Goal: Transaction & Acquisition: Purchase product/service

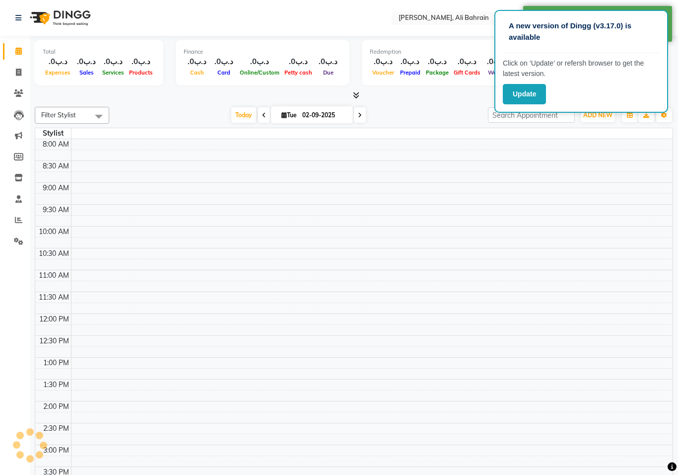
select select "en"
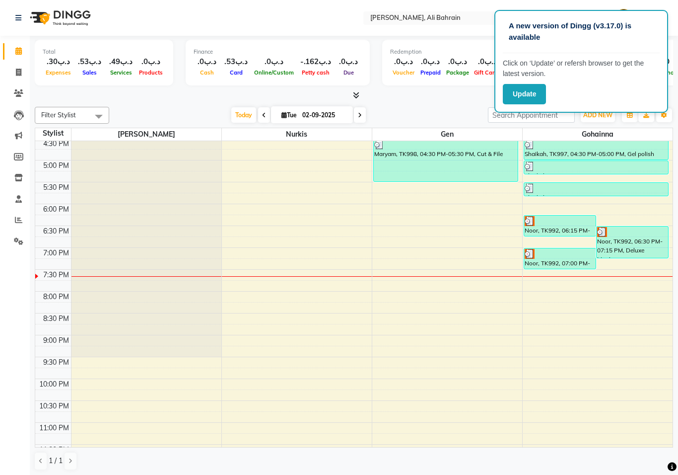
click at [530, 220] on img at bounding box center [530, 221] width 10 height 10
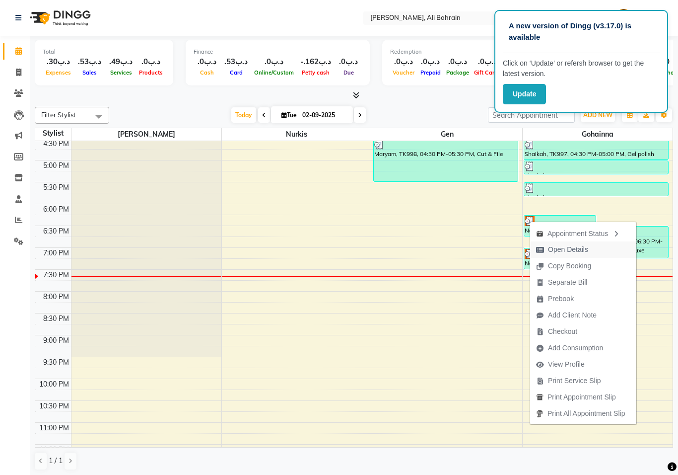
click at [556, 249] on span "Open Details" at bounding box center [568, 249] width 40 height 10
select select "3"
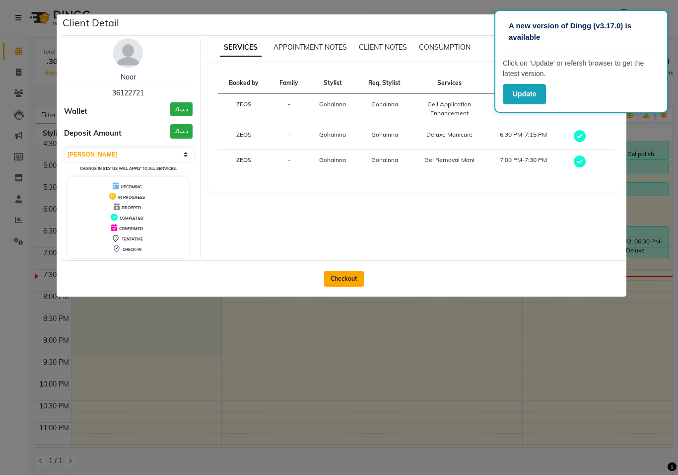
click at [340, 283] on button "Checkout" at bounding box center [344, 279] width 40 height 16
select select "service"
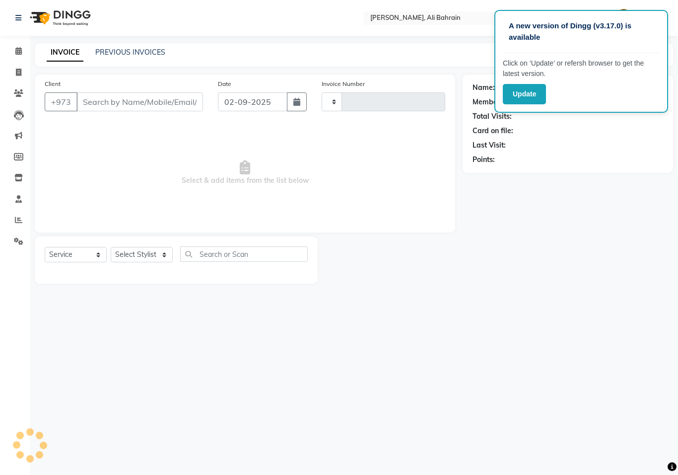
type input "0687"
select select "7769"
type input "36122721"
select select "69932"
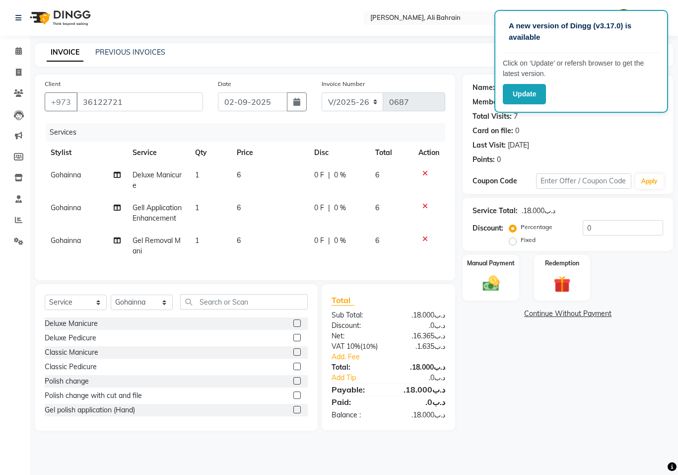
click at [425, 238] on icon at bounding box center [424, 238] width 5 height 7
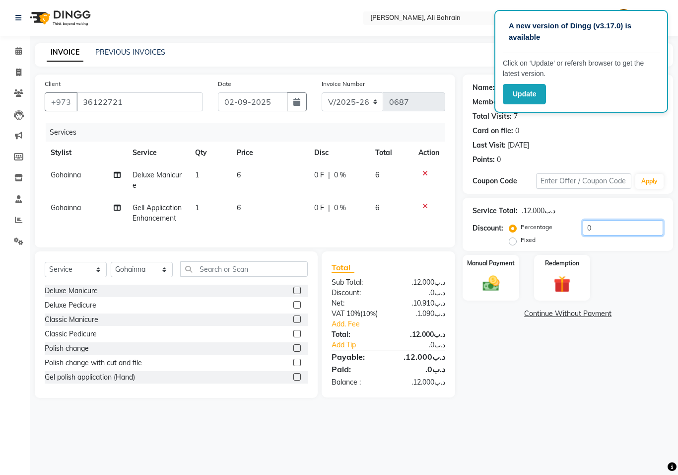
click at [595, 227] on input "0" at bounding box center [623, 227] width 80 height 15
type input "0"
type input "10"
click at [493, 288] on img at bounding box center [491, 283] width 28 height 20
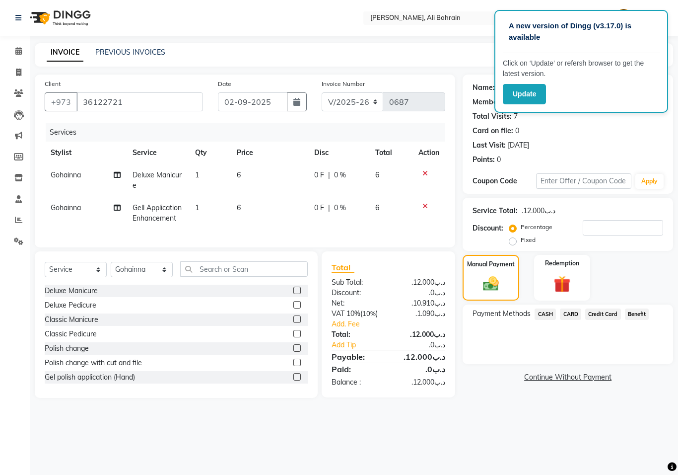
click at [569, 316] on span "CARD" at bounding box center [570, 313] width 21 height 11
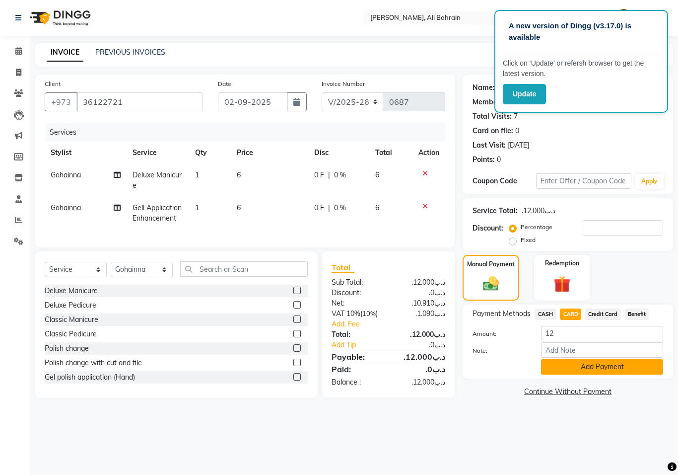
click at [580, 369] on button "Add Payment" at bounding box center [602, 366] width 122 height 15
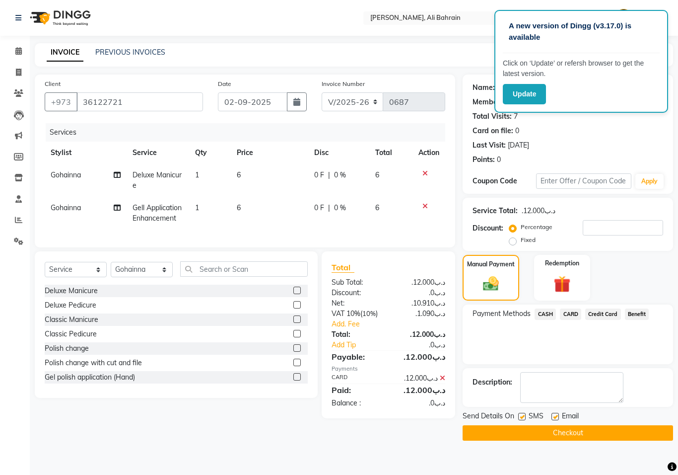
click at [555, 434] on button "Checkout" at bounding box center [568, 432] width 211 height 15
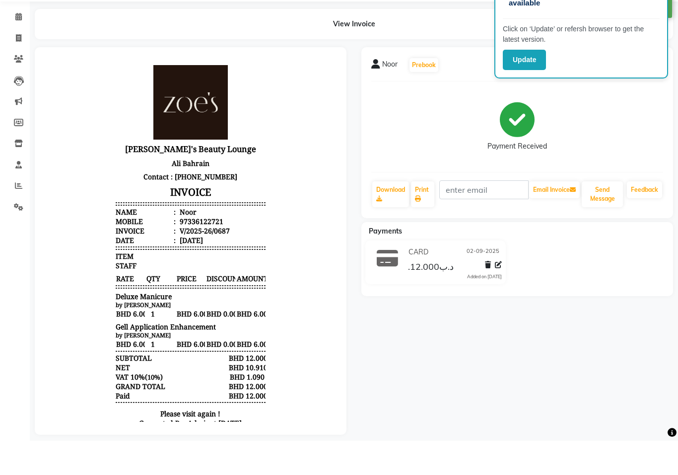
select select "7769"
select select "service"
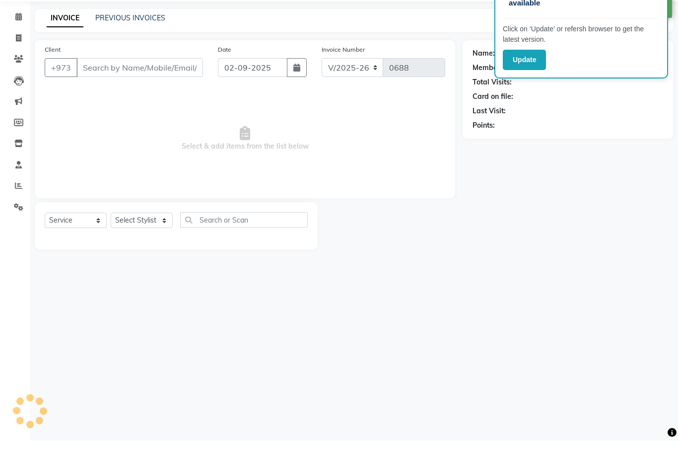
type input "36122721"
select select "69932"
